Goal: Task Accomplishment & Management: Use online tool/utility

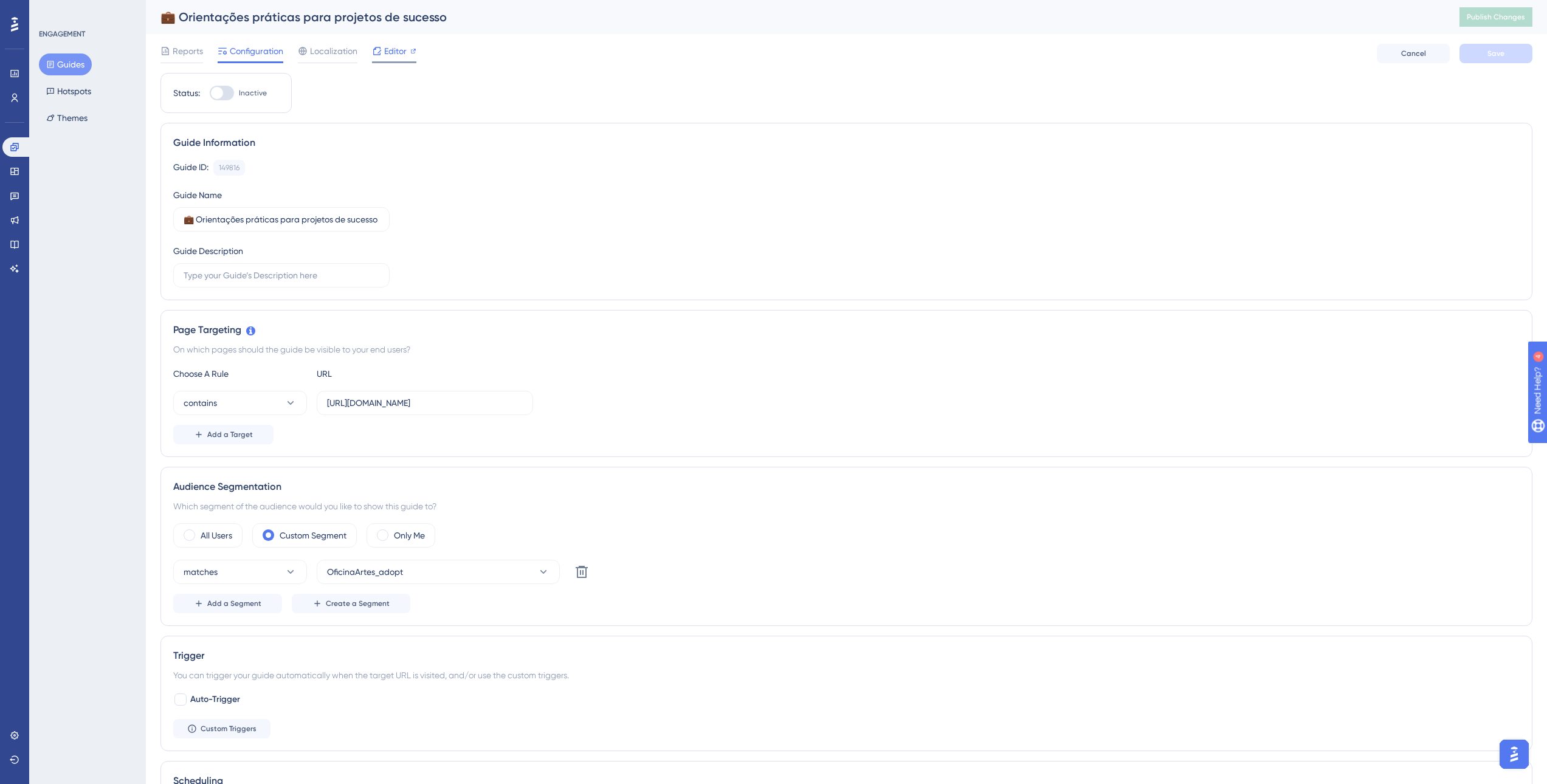
click at [387, 53] on span "Editor" at bounding box center [396, 51] width 23 height 14
click at [67, 63] on button "Guides" at bounding box center [65, 64] width 53 height 22
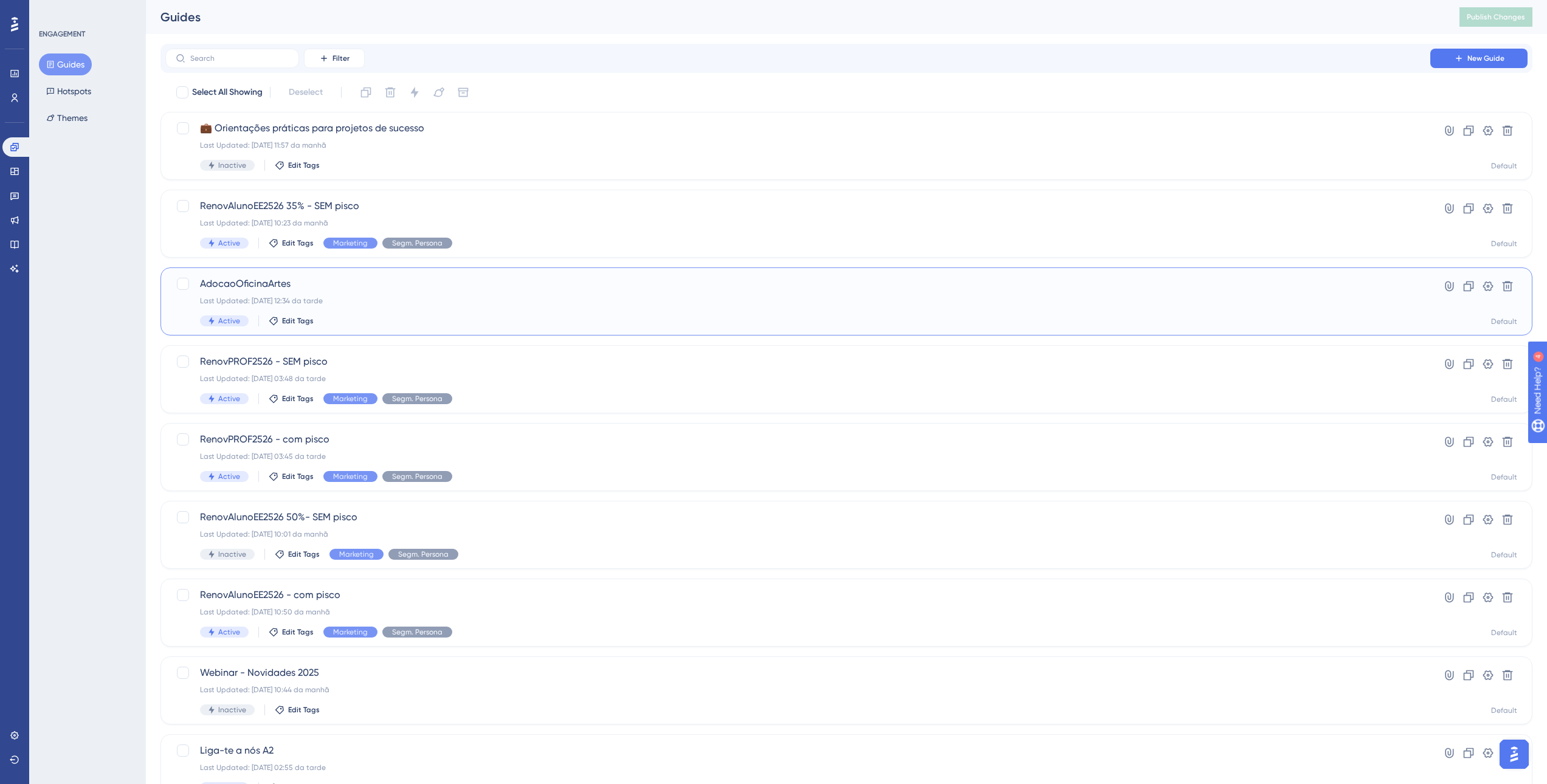
click at [261, 285] on span "AdocaoOficinaArtes" at bounding box center [798, 283] width 1195 height 14
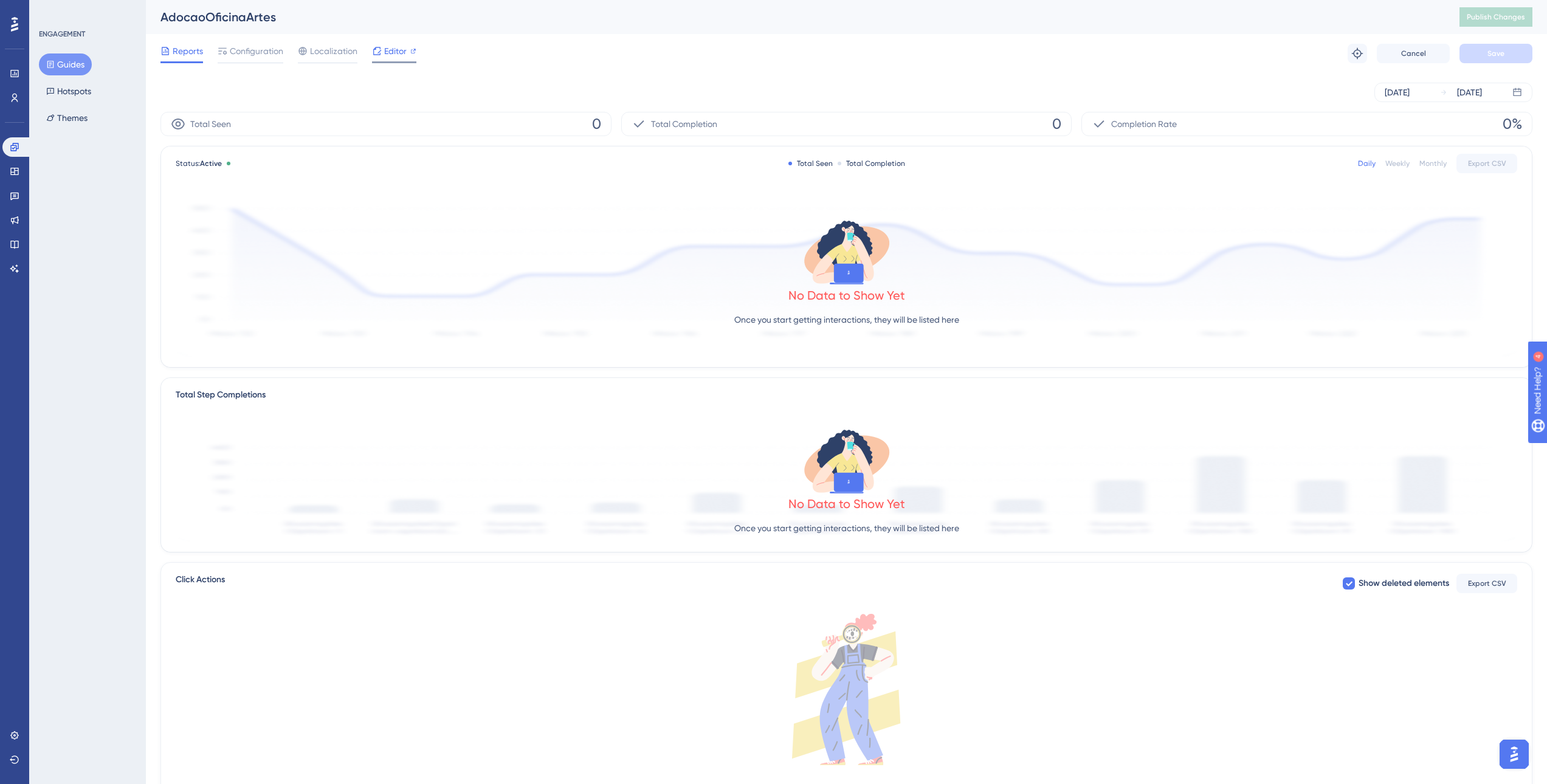
click at [391, 51] on span "Editor" at bounding box center [396, 51] width 23 height 14
click at [69, 64] on button "Guides" at bounding box center [65, 64] width 53 height 22
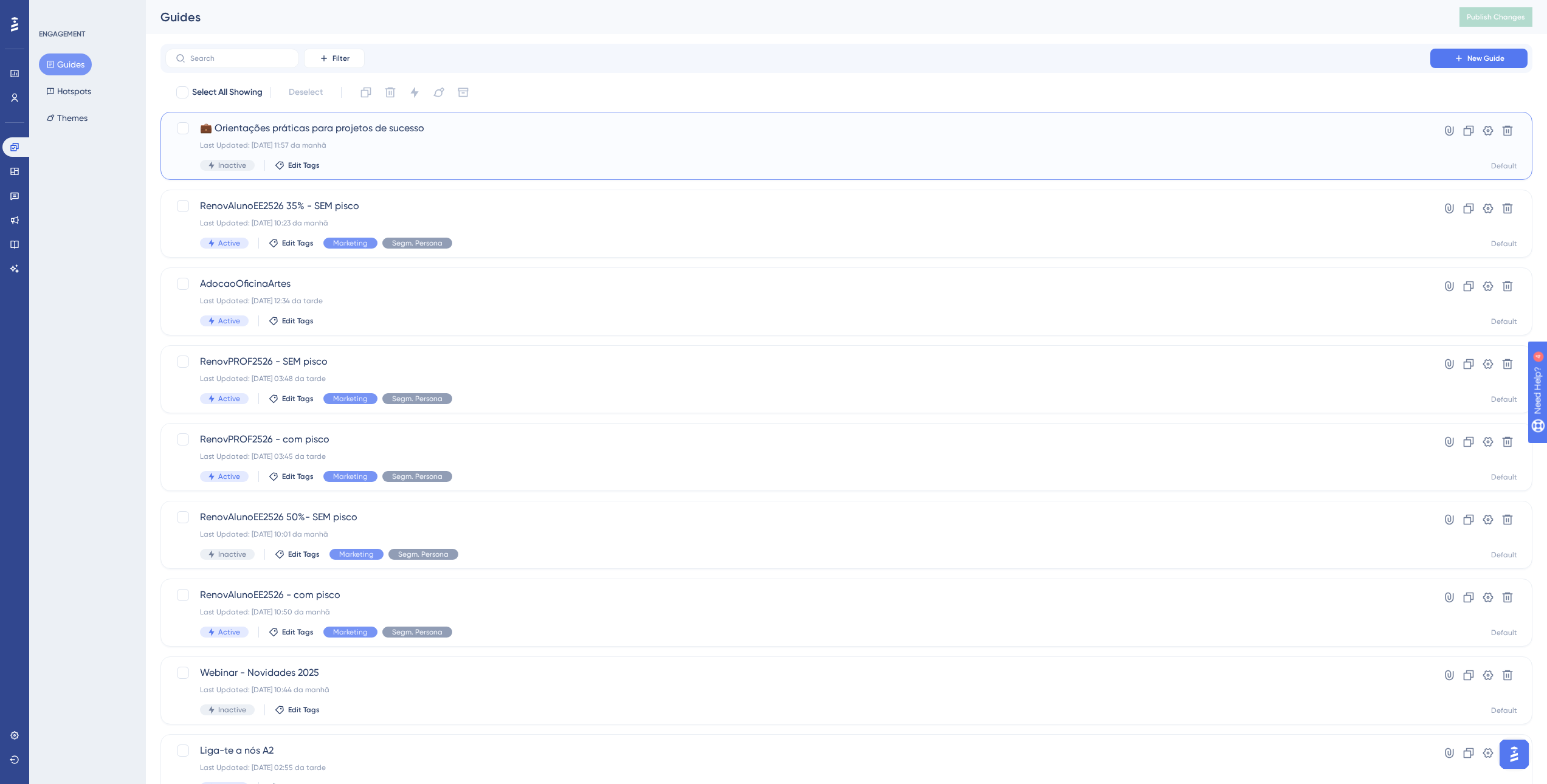
click at [277, 128] on span "💼 Orientações práticas para projetos de sucesso" at bounding box center [798, 128] width 1195 height 14
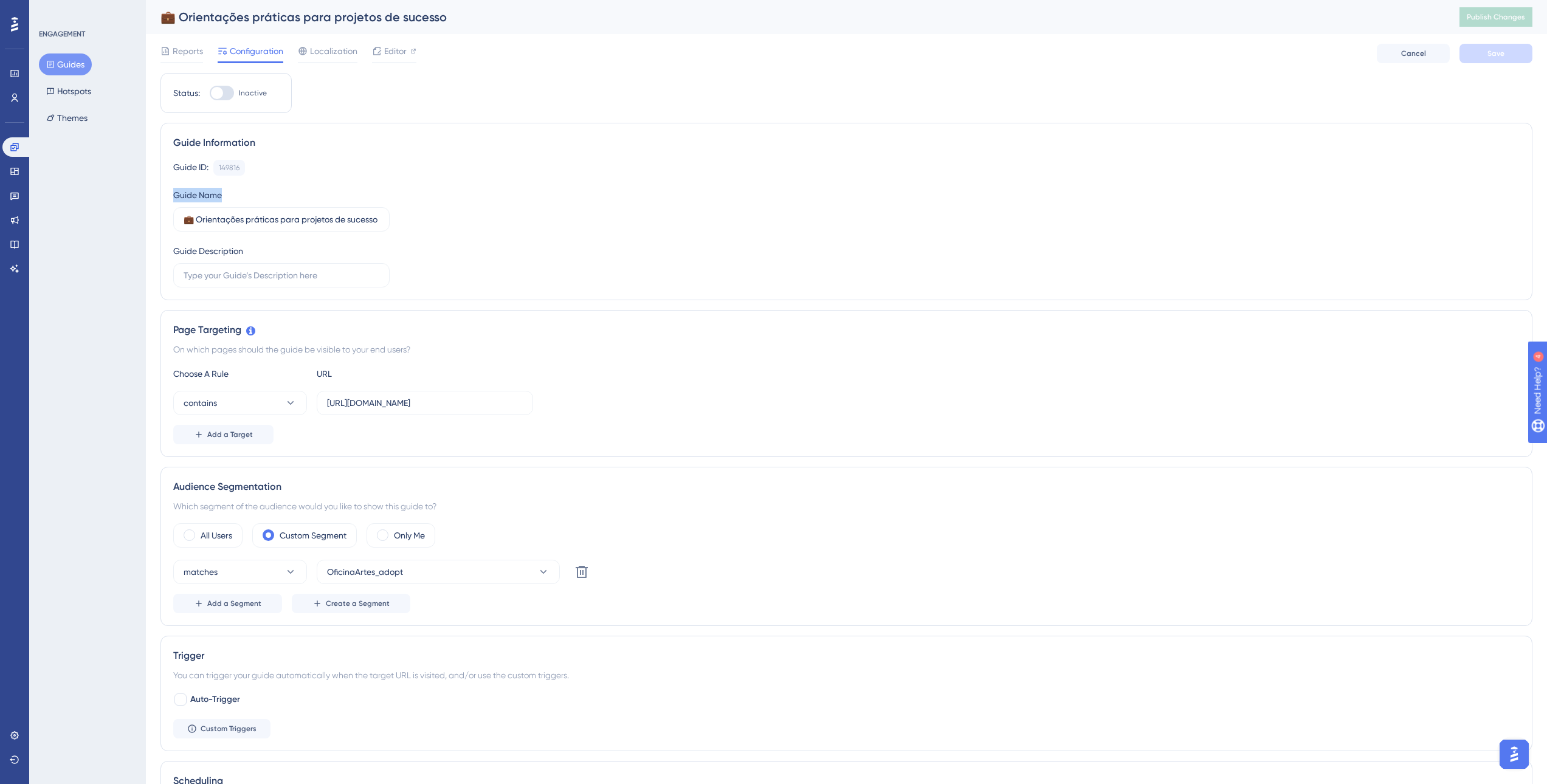
drag, startPoint x: 183, startPoint y: 220, endPoint x: 434, endPoint y: 218, distance: 251.0
click at [434, 218] on div "Guide ID: 149816 Copy Guide Name 💼 Orientações práticas para projetos de sucess…" at bounding box center [846, 223] width 1346 height 128
click at [238, 228] on label "💼 Orientações práticas para projetos de sucesso" at bounding box center [282, 219] width 217 height 24
click at [238, 226] on input "💼 Orientações práticas para projetos de sucesso" at bounding box center [281, 219] width 196 height 13
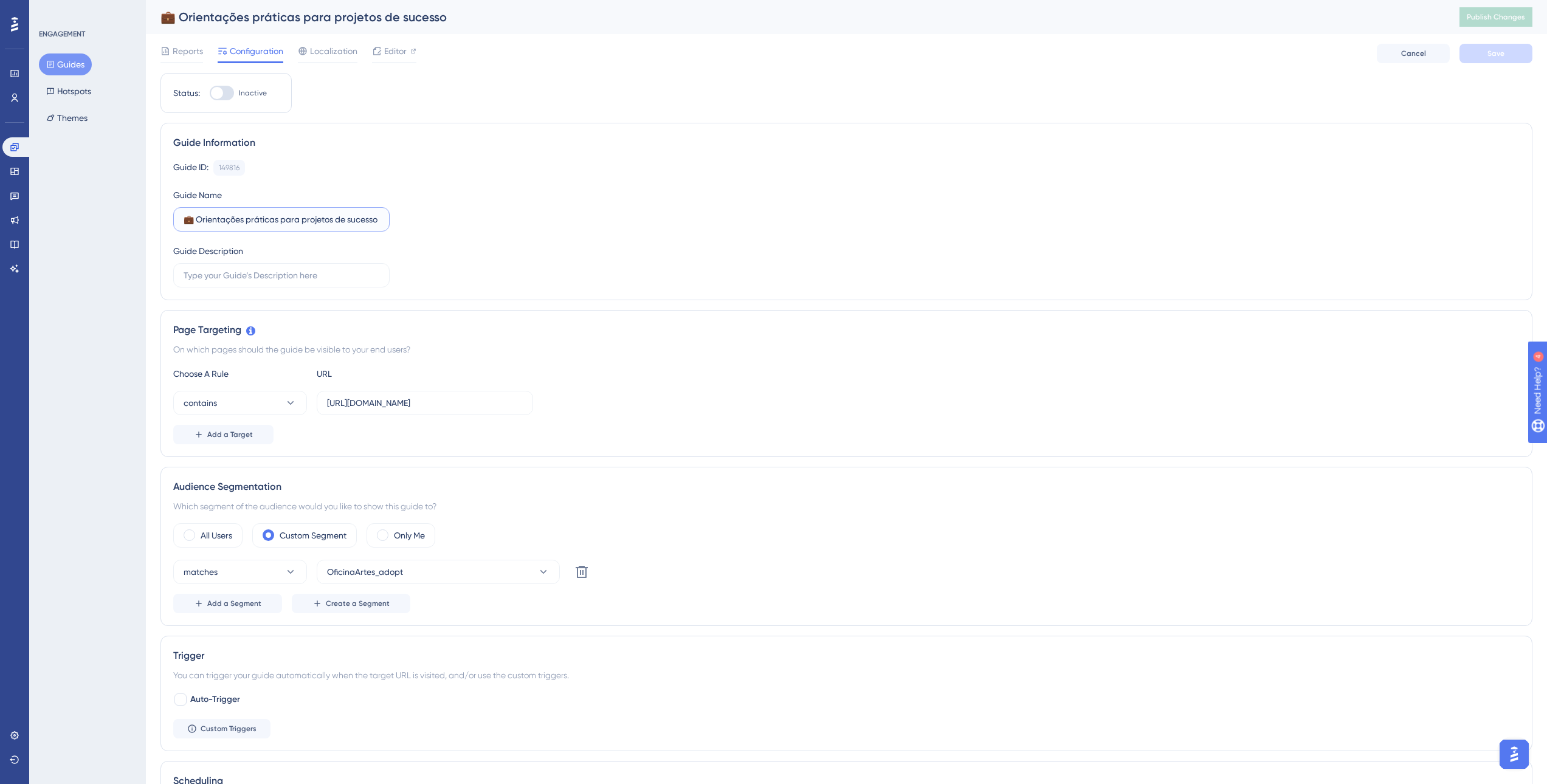
drag, startPoint x: 185, startPoint y: 219, endPoint x: 389, endPoint y: 221, distance: 204.0
click at [389, 221] on label "💼 Orientações práticas para projetos de sucesso" at bounding box center [282, 219] width 217 height 24
click at [451, 399] on input "https://app.escolavirtual.pt/lms/projectteacher/detail/" at bounding box center [425, 402] width 196 height 13
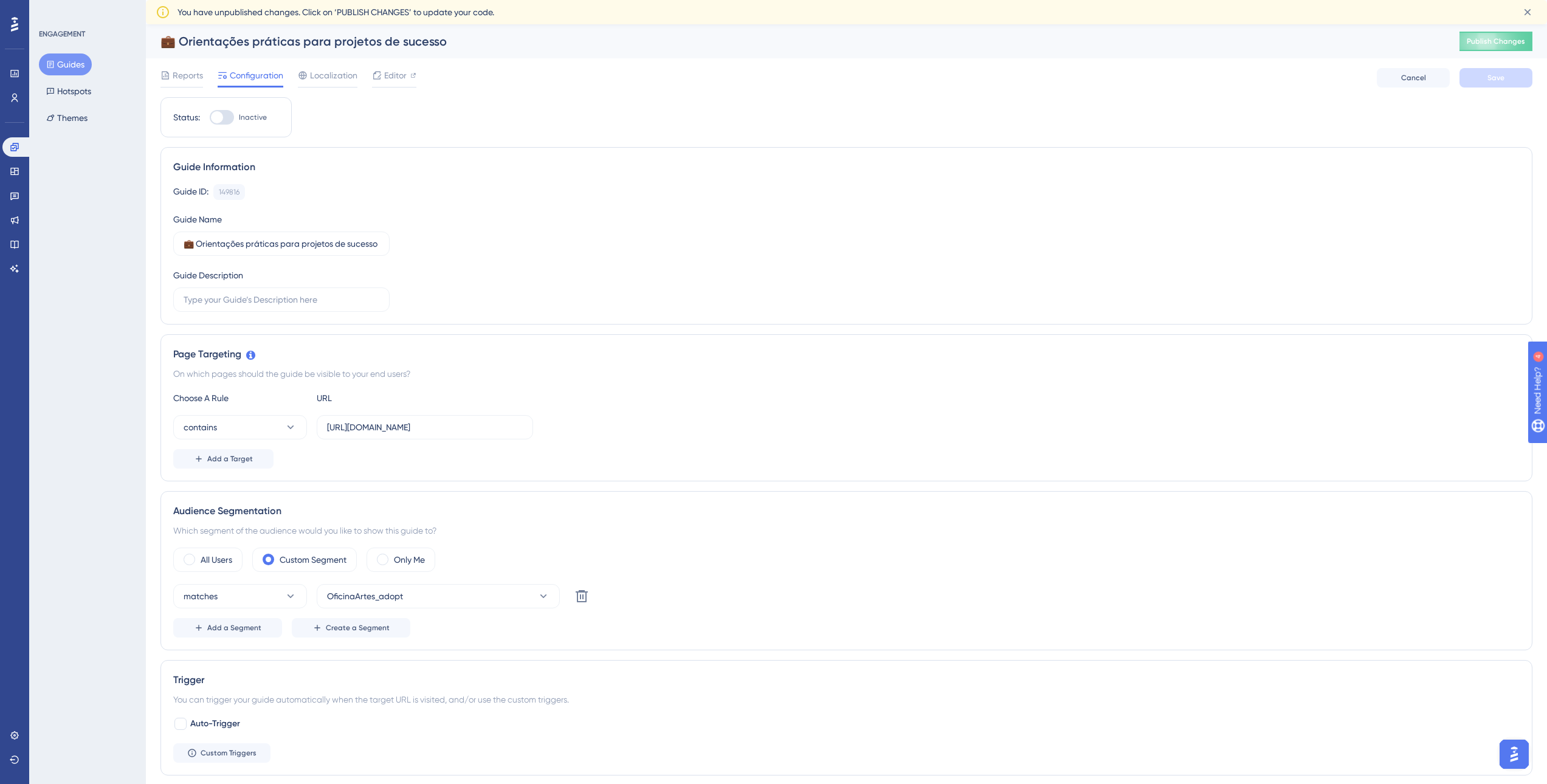
scroll to position [0, 9]
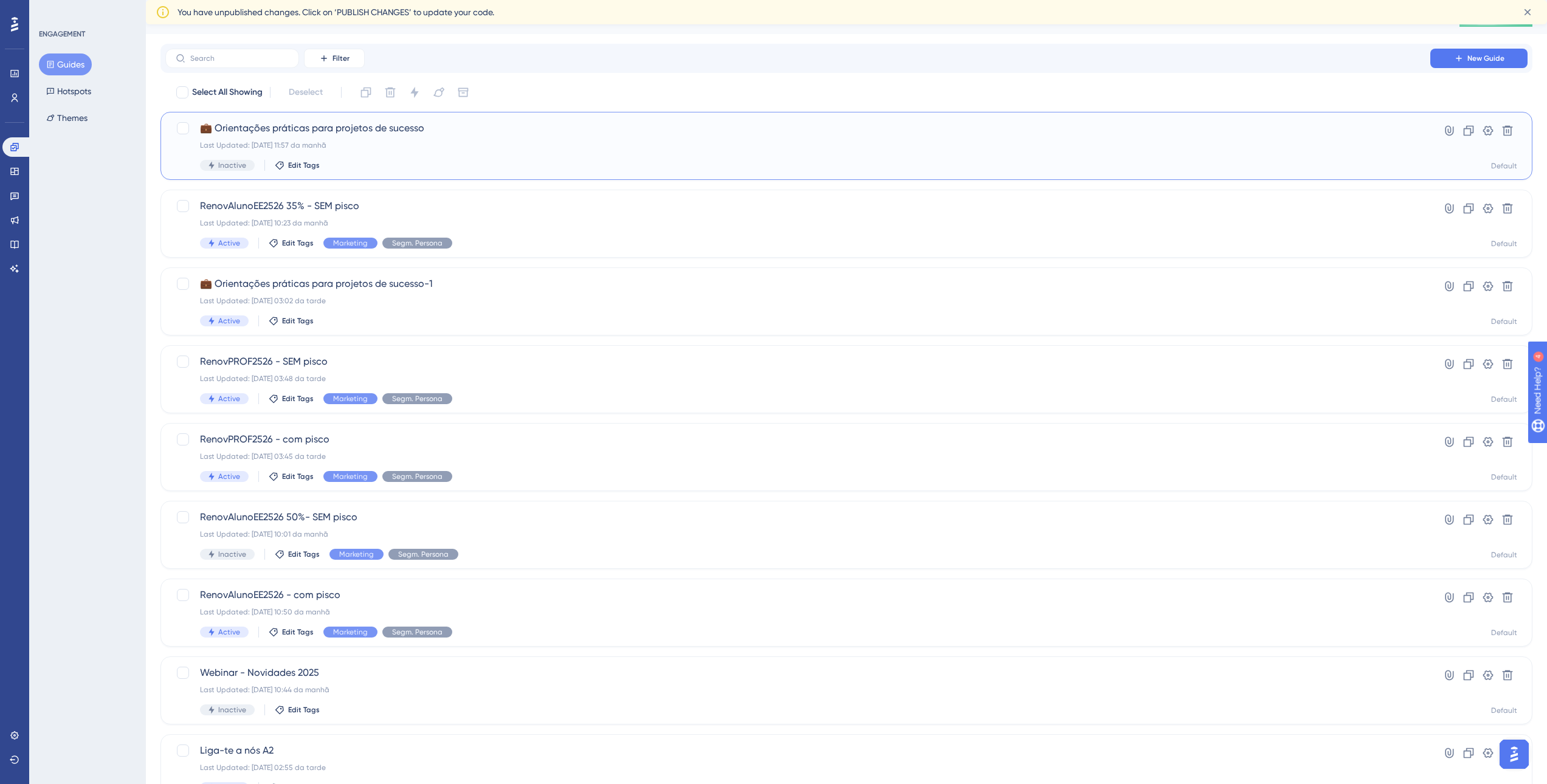
click at [252, 151] on div "💼 Orientações práticas para projetos de sucesso Last Updated: 12.08.2025 11:57 …" at bounding box center [798, 146] width 1195 height 50
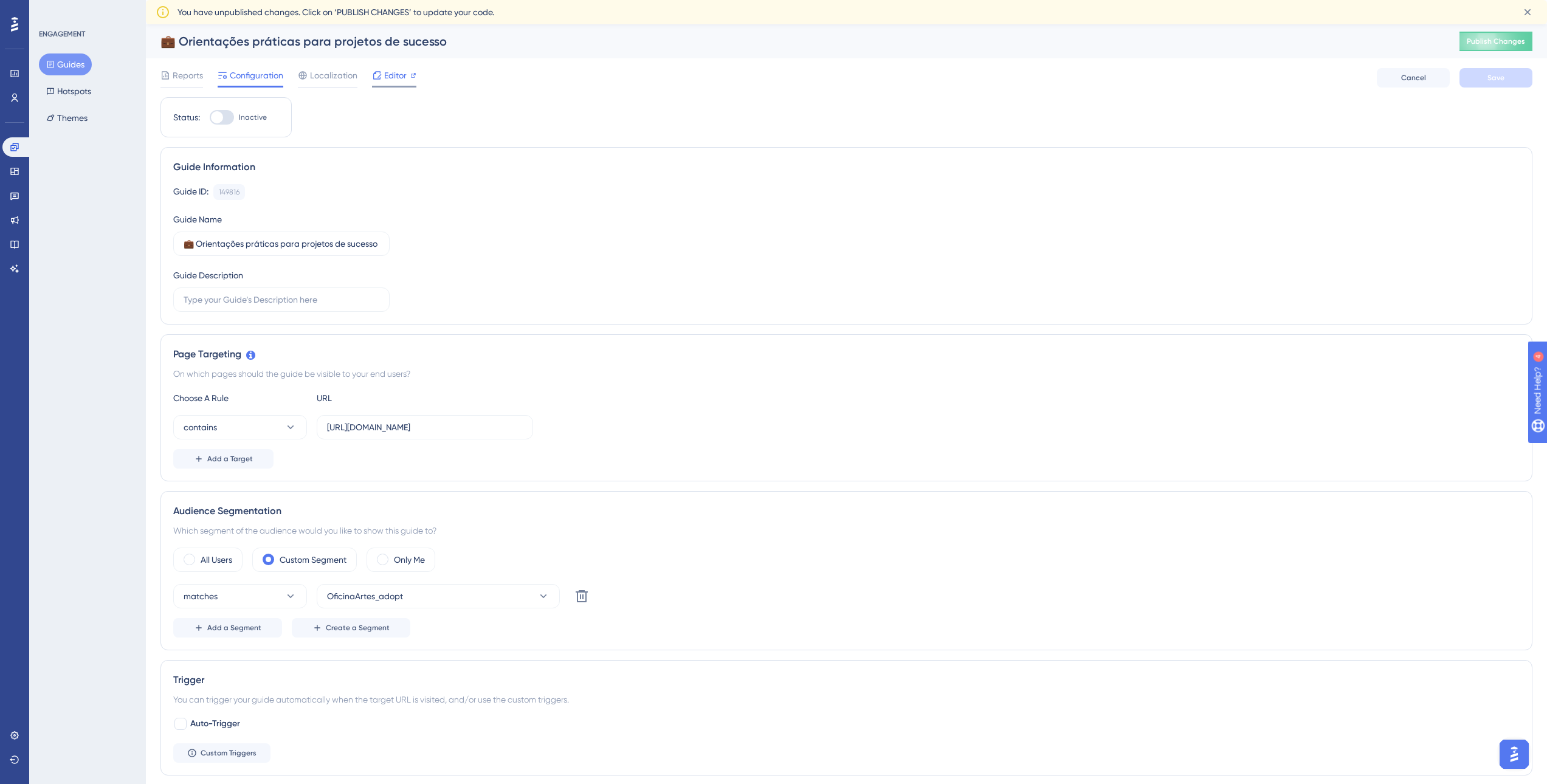
click at [399, 76] on span "Editor" at bounding box center [396, 75] width 23 height 14
click at [66, 60] on button "Guides" at bounding box center [65, 64] width 53 height 22
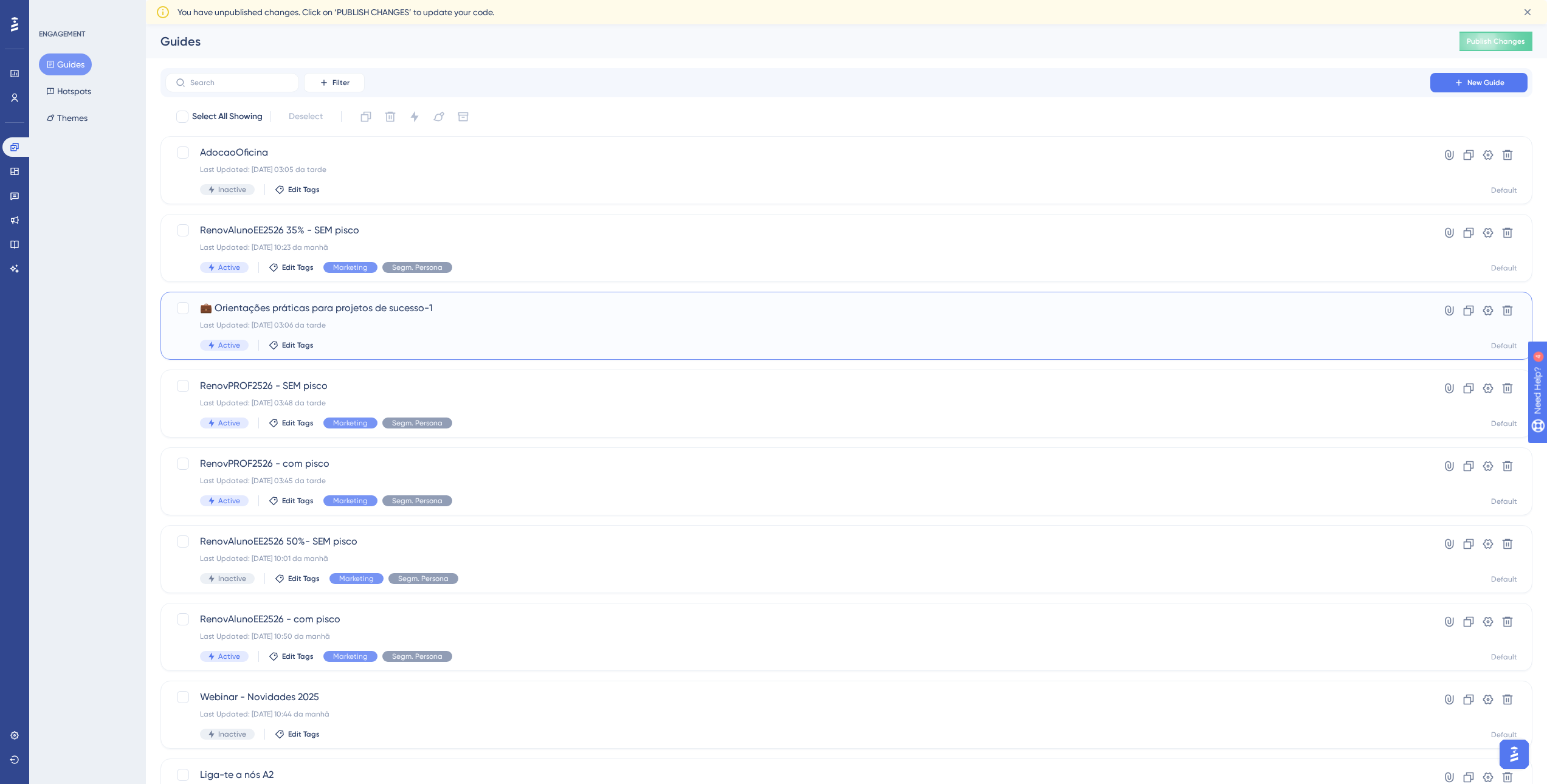
click at [268, 308] on span "💼 Orientações práticas para projetos de sucesso-1" at bounding box center [798, 308] width 1195 height 14
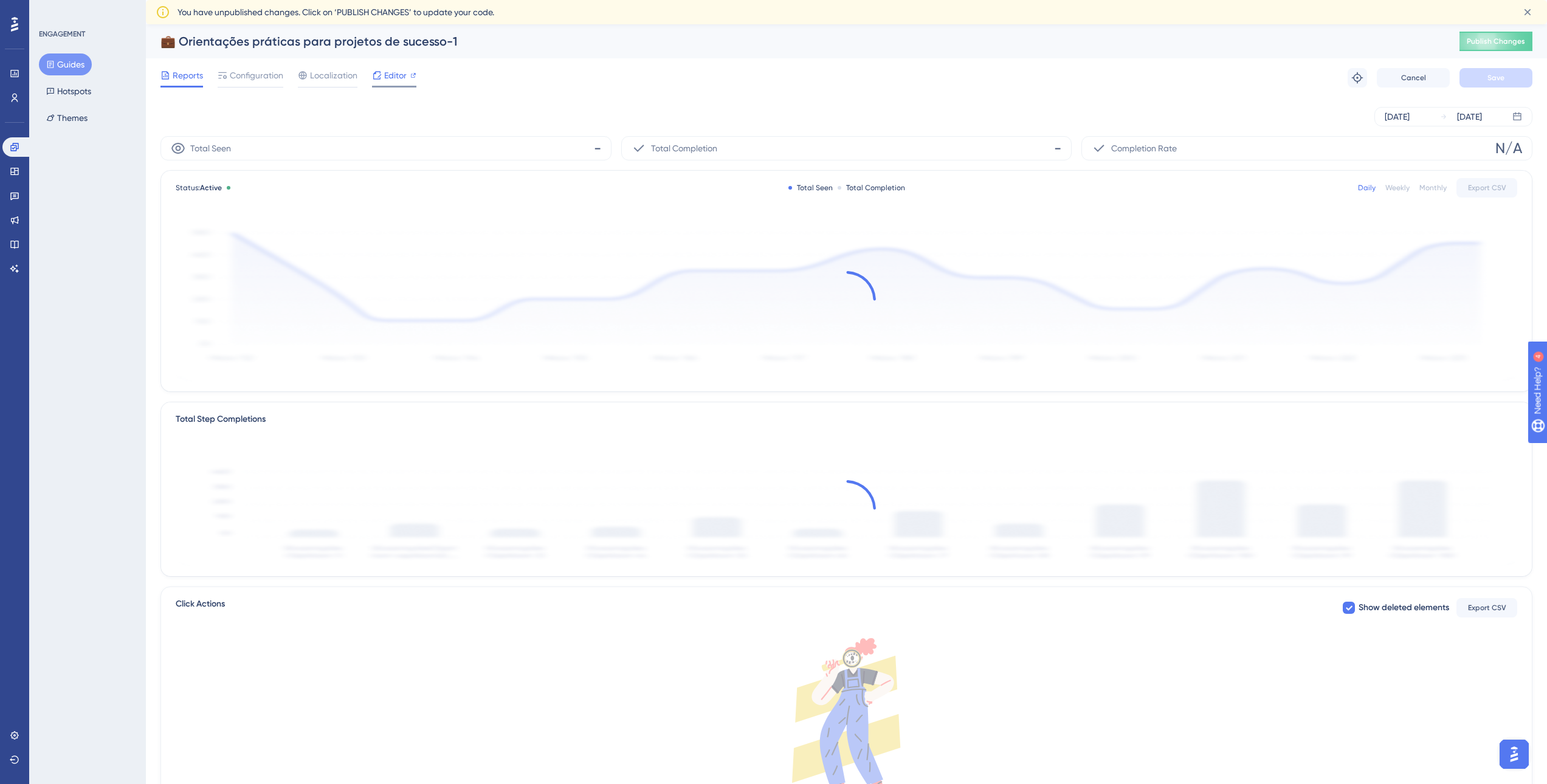
click at [391, 75] on span "Editor" at bounding box center [396, 75] width 23 height 14
